Goal: Information Seeking & Learning: Learn about a topic

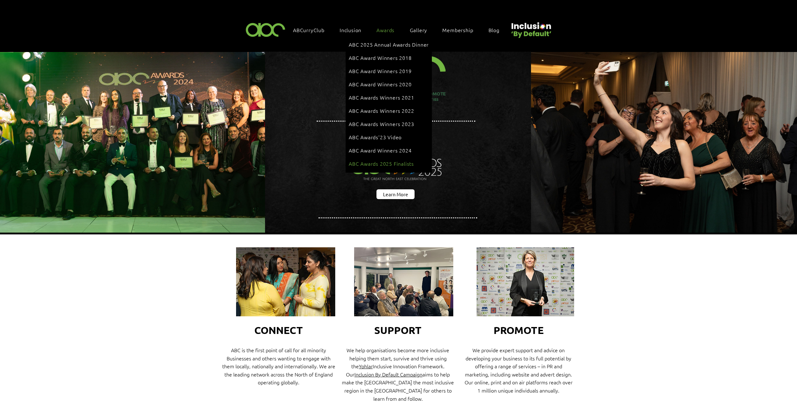
click at [397, 160] on span "ABC Awards 2025 Finalists" at bounding box center [381, 163] width 65 height 7
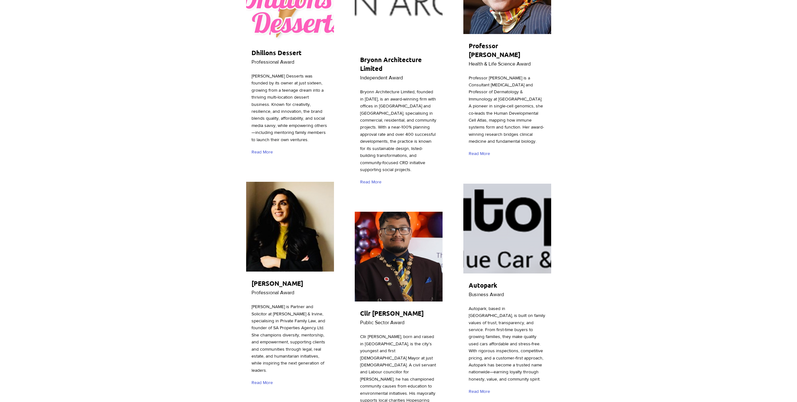
scroll to position [686, 0]
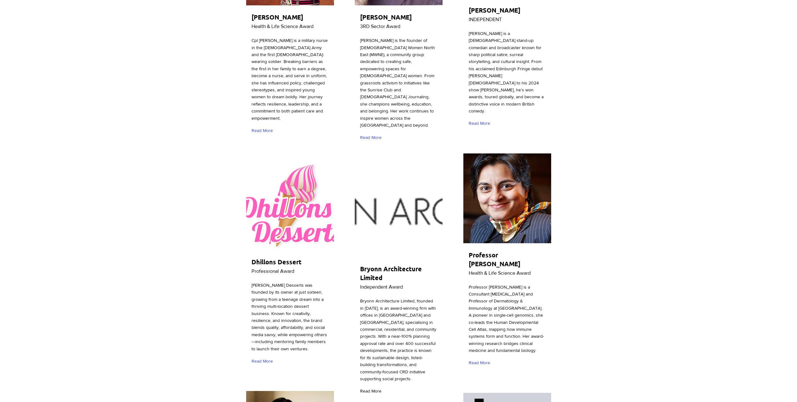
click at [376, 388] on span "Read More" at bounding box center [370, 391] width 21 height 6
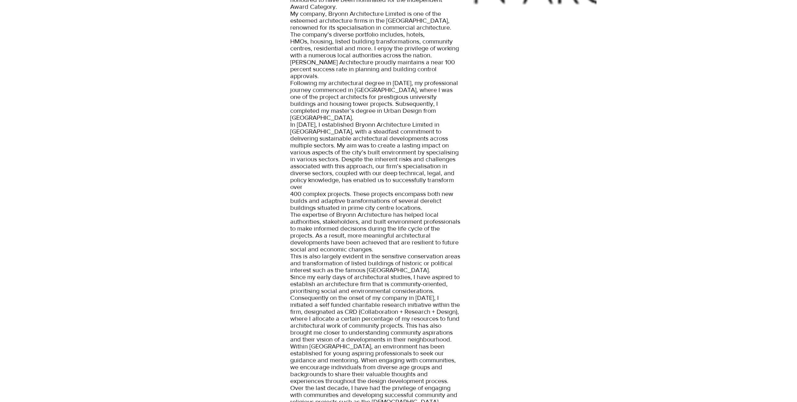
scroll to position [61, 0]
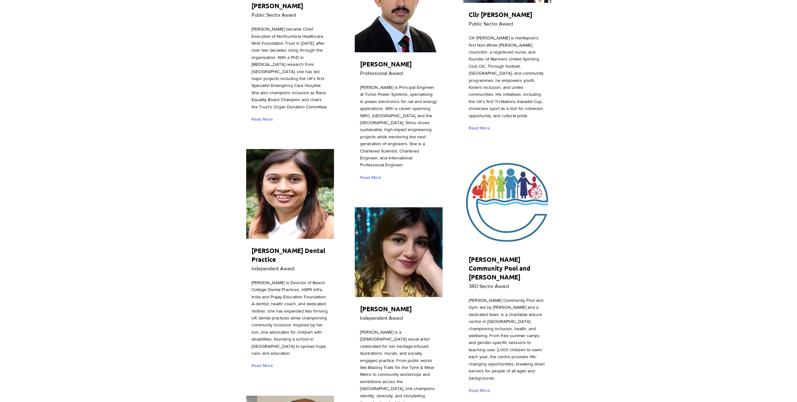
scroll to position [1459, 0]
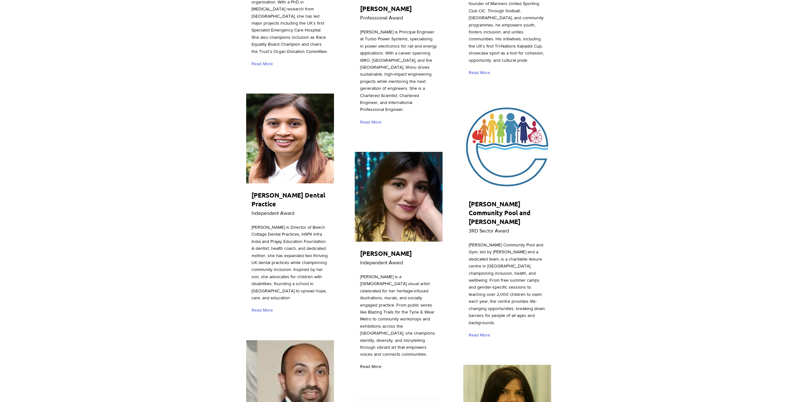
click at [369, 363] on span "Read More" at bounding box center [370, 366] width 21 height 6
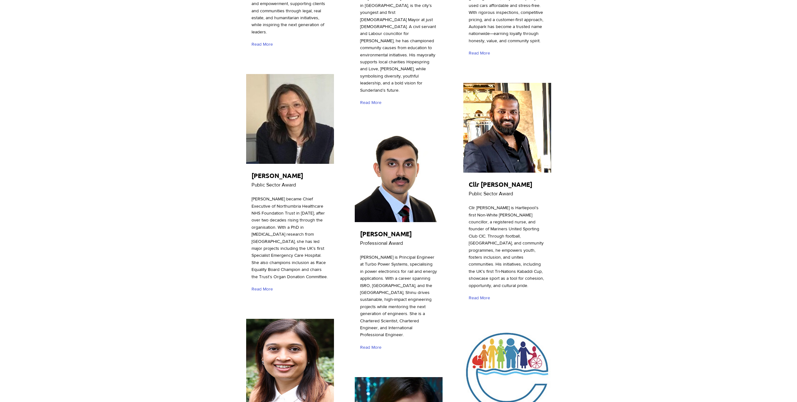
scroll to position [1359, 0]
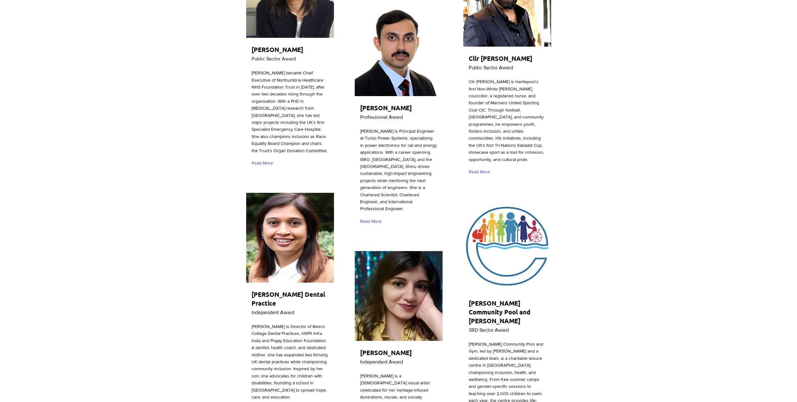
click at [295, 290] on span "[PERSON_NAME] Dental Practice" at bounding box center [289, 298] width 74 height 17
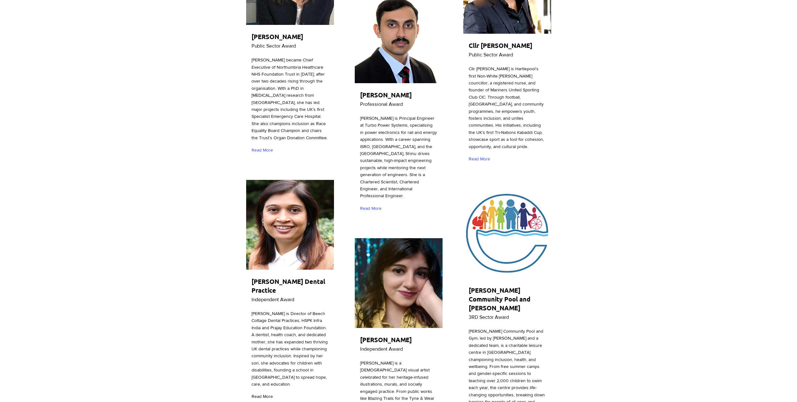
click at [264, 393] on span "Read More" at bounding box center [262, 396] width 21 height 6
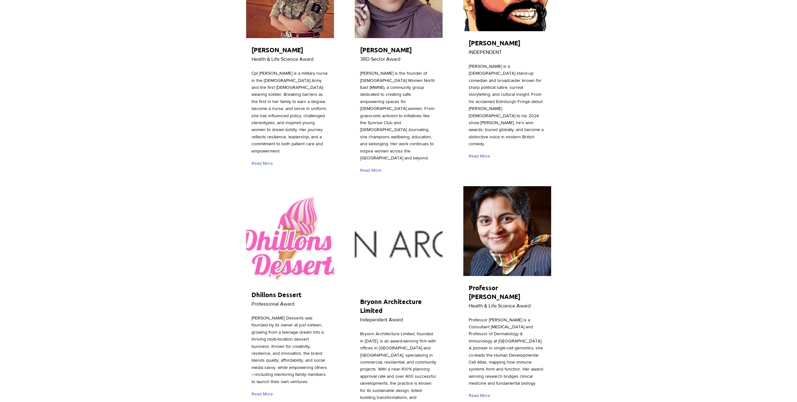
scroll to position [811, 0]
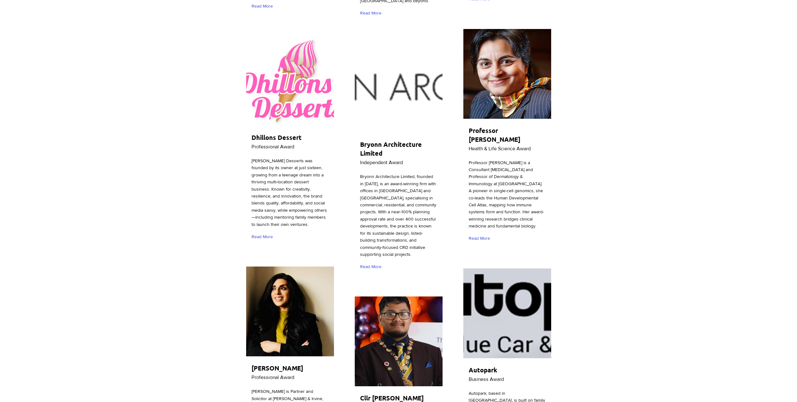
click at [395, 74] on img "main content" at bounding box center [399, 88] width 88 height 90
drag, startPoint x: 395, startPoint y: 106, endPoint x: 383, endPoint y: 115, distance: 15.0
click at [390, 140] on h2 "Bryonn Architecture Limited" at bounding box center [397, 149] width 74 height 18
click at [377, 140] on span "Bryonn Architecture Limited" at bounding box center [391, 148] width 62 height 17
click at [372, 264] on span "Read More" at bounding box center [370, 267] width 21 height 6
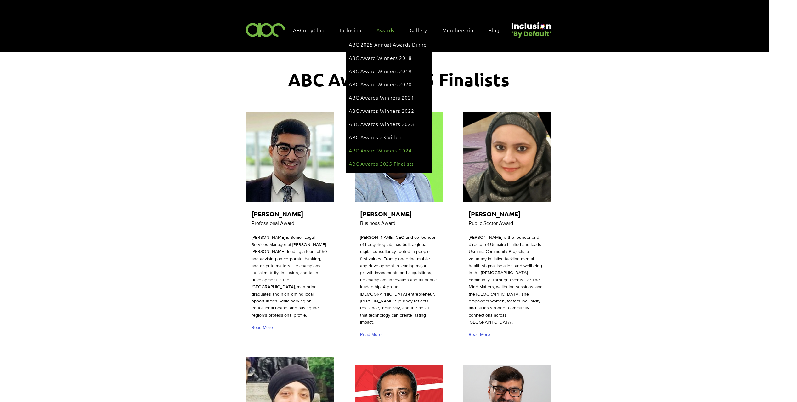
click at [403, 147] on span "ABC Award Winners 2024" at bounding box center [380, 150] width 63 height 7
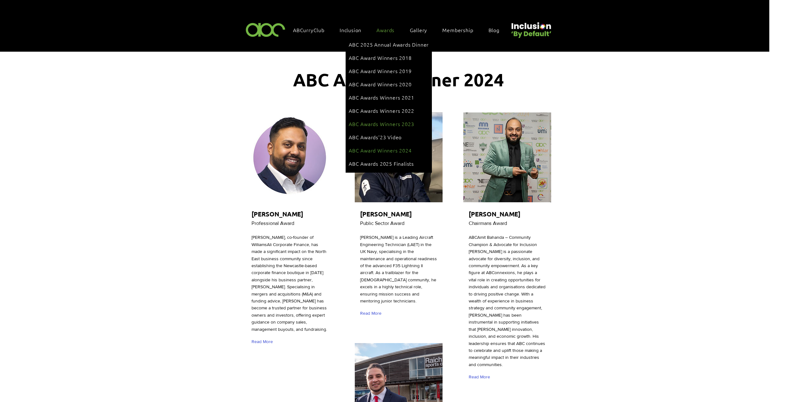
click at [393, 120] on span "ABC Awards Winners 2023" at bounding box center [381, 123] width 65 height 7
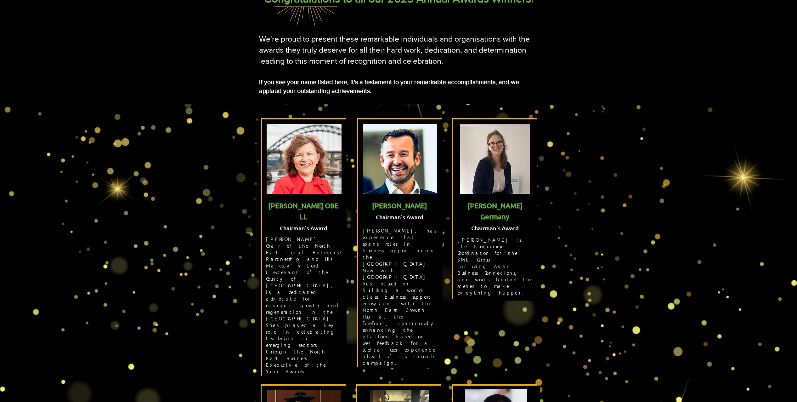
scroll to position [297, 0]
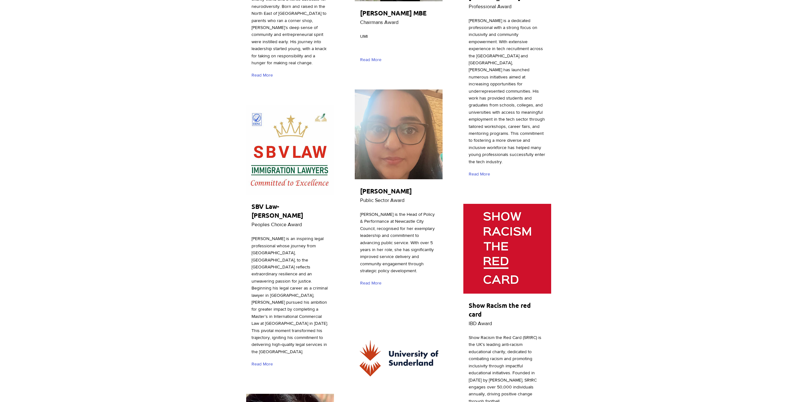
scroll to position [1376, 0]
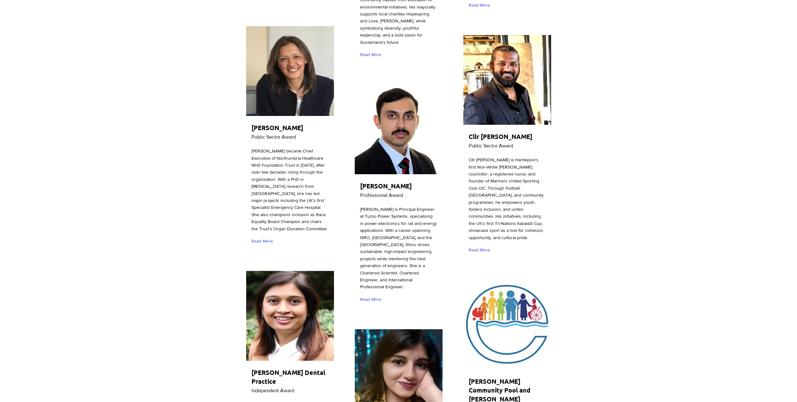
scroll to position [1464, 0]
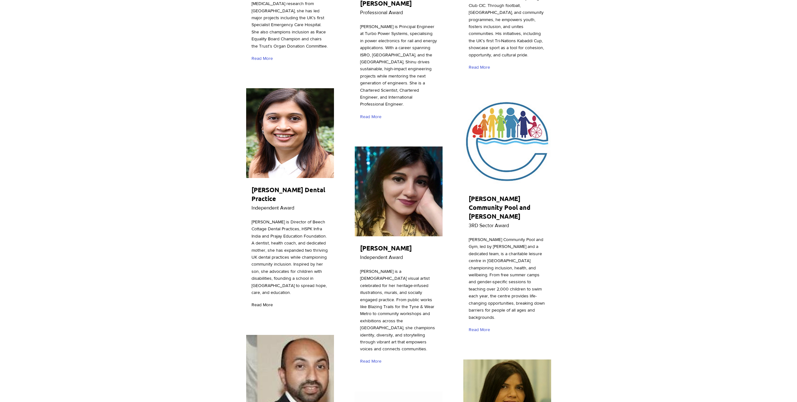
click at [269, 302] on span "Read More" at bounding box center [262, 305] width 21 height 6
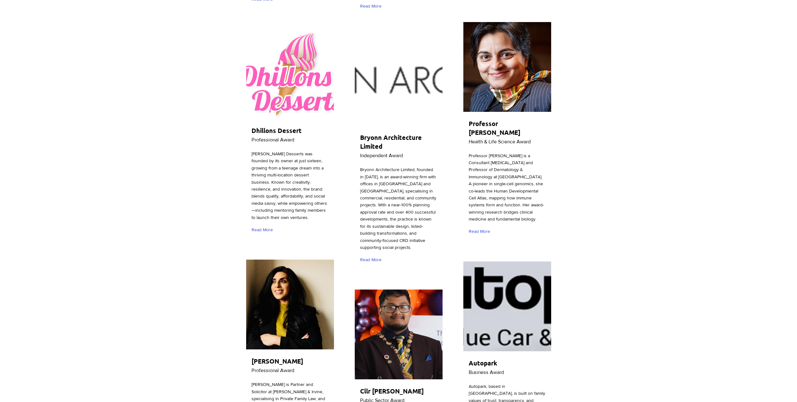
scroll to position [711, 0]
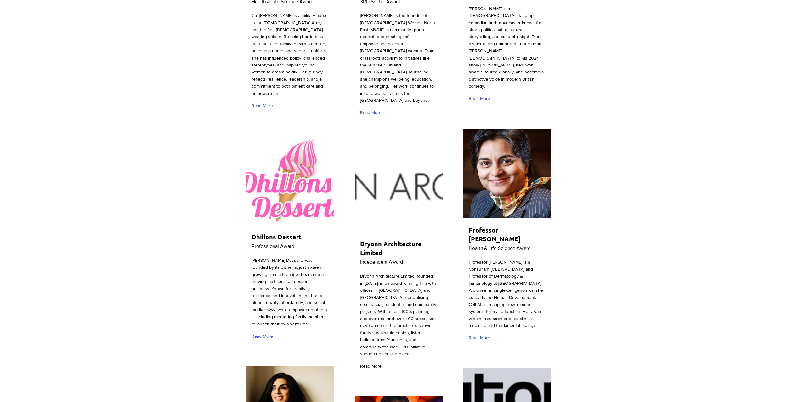
click at [376, 363] on span "Read More" at bounding box center [370, 366] width 21 height 6
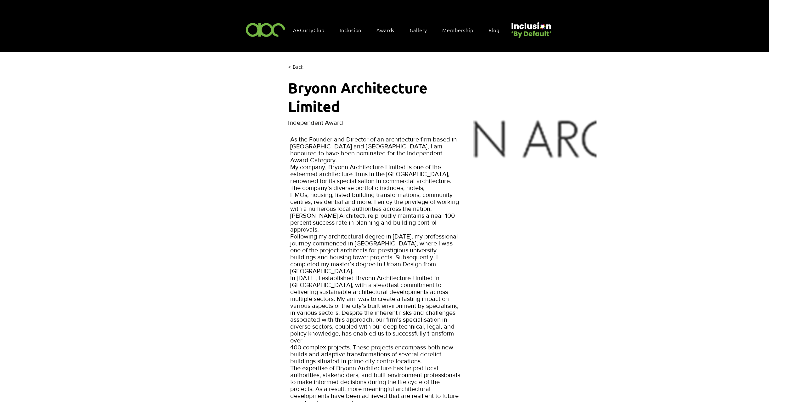
scroll to position [13, 0]
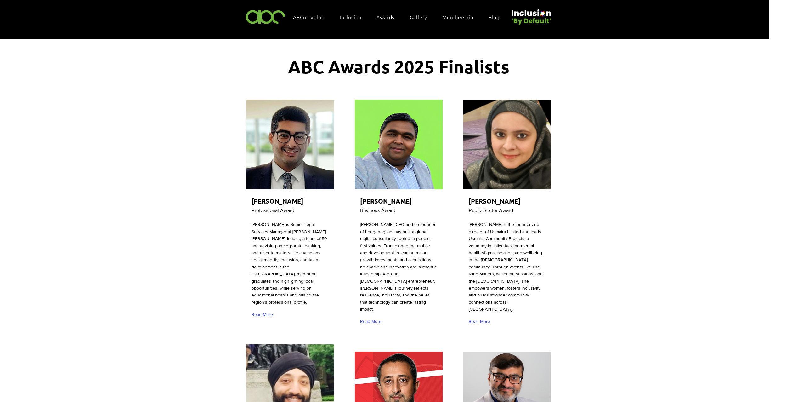
scroll to position [711, 0]
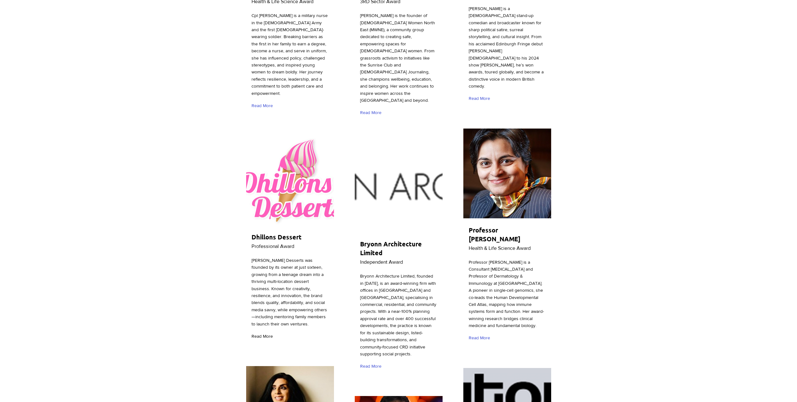
click at [262, 333] on span "Read More" at bounding box center [262, 336] width 21 height 6
